Goal: Task Accomplishment & Management: Manage account settings

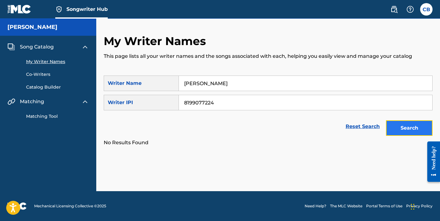
click at [416, 129] on button "Search" at bounding box center [409, 128] width 47 height 16
click at [19, 46] on link "Song Catalog" at bounding box center [30, 46] width 46 height 7
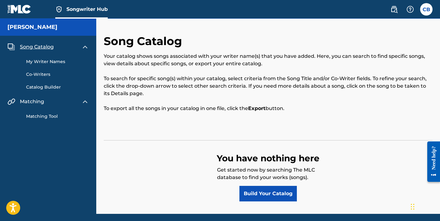
click at [85, 102] on img at bounding box center [84, 101] width 7 height 7
click at [429, 8] on label at bounding box center [426, 9] width 12 height 12
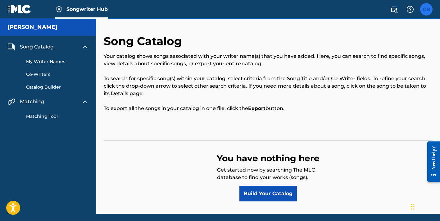
click at [427, 9] on input "CB [PERSON_NAME] [EMAIL_ADDRESS][DOMAIN_NAME] Notification Preferences Profile …" at bounding box center [427, 9] width 0 height 0
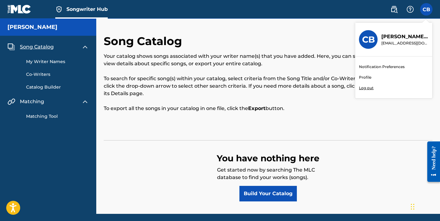
click at [367, 78] on link "Profile" at bounding box center [365, 78] width 12 height 6
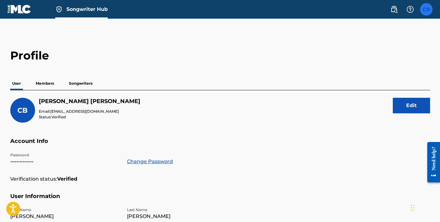
click at [424, 11] on label at bounding box center [426, 9] width 12 height 12
click at [427, 9] on input "CB [PERSON_NAME] [EMAIL_ADDRESS][DOMAIN_NAME] Notification Preferences Profile …" at bounding box center [427, 9] width 0 height 0
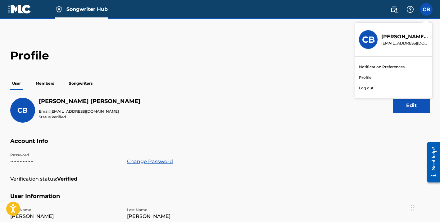
click at [366, 76] on link "Profile" at bounding box center [365, 78] width 12 height 6
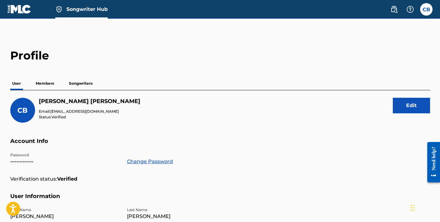
click at [48, 83] on p "Members" at bounding box center [45, 83] width 22 height 13
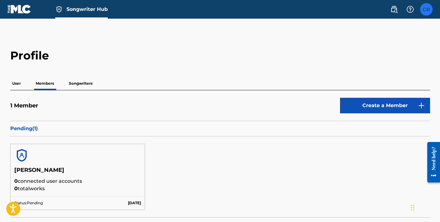
click at [431, 11] on label at bounding box center [426, 9] width 12 height 12
click at [427, 9] on input "CB [PERSON_NAME] [EMAIL_ADDRESS][DOMAIN_NAME] Notification Preferences Profile …" at bounding box center [427, 9] width 0 height 0
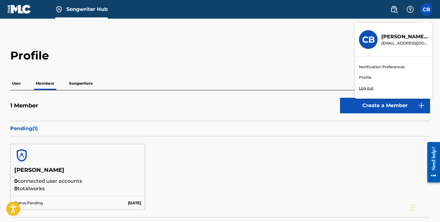
click at [272, 55] on h2 "Profile" at bounding box center [220, 55] width 420 height 14
